Goal: Task Accomplishment & Management: Complete application form

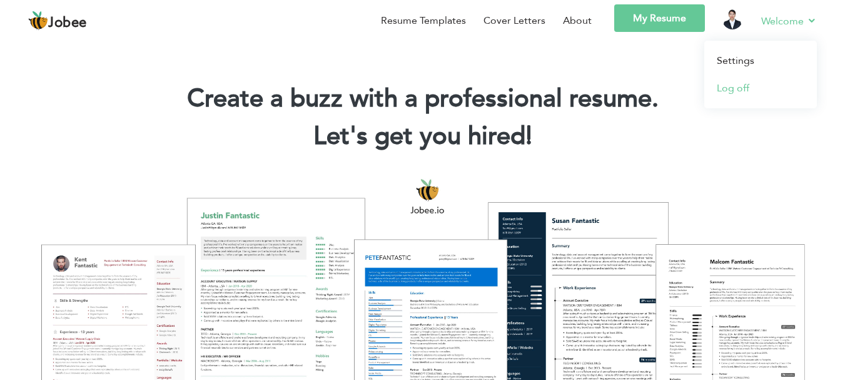
click at [737, 82] on link "Log off" at bounding box center [760, 88] width 113 height 28
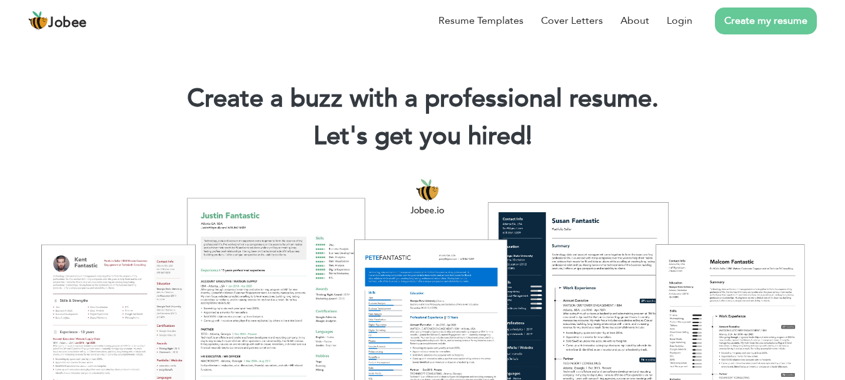
click at [763, 28] on link "Create my resume" at bounding box center [766, 21] width 102 height 27
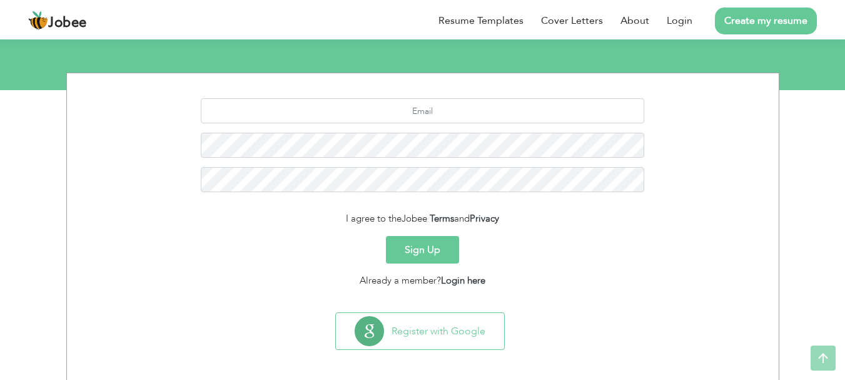
scroll to position [139, 0]
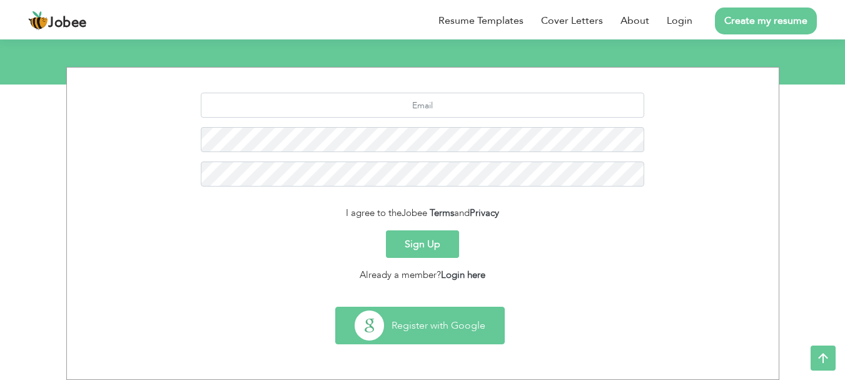
click at [479, 331] on button "Register with Google" at bounding box center [420, 325] width 168 height 36
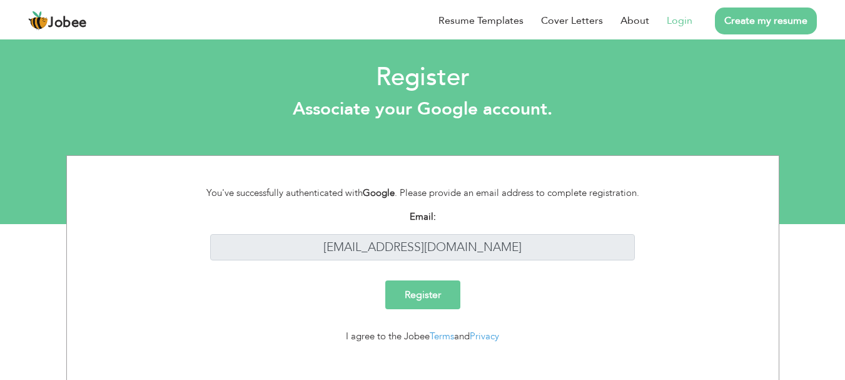
click at [440, 300] on input "Register" at bounding box center [422, 294] width 75 height 29
